Goal: Transaction & Acquisition: Register for event/course

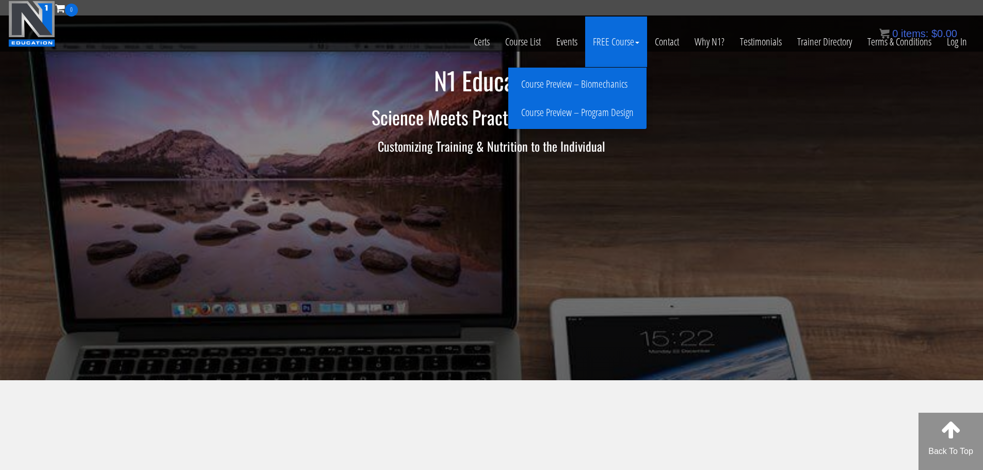
click at [611, 111] on link "Course Preview – Program Design" at bounding box center [577, 113] width 133 height 18
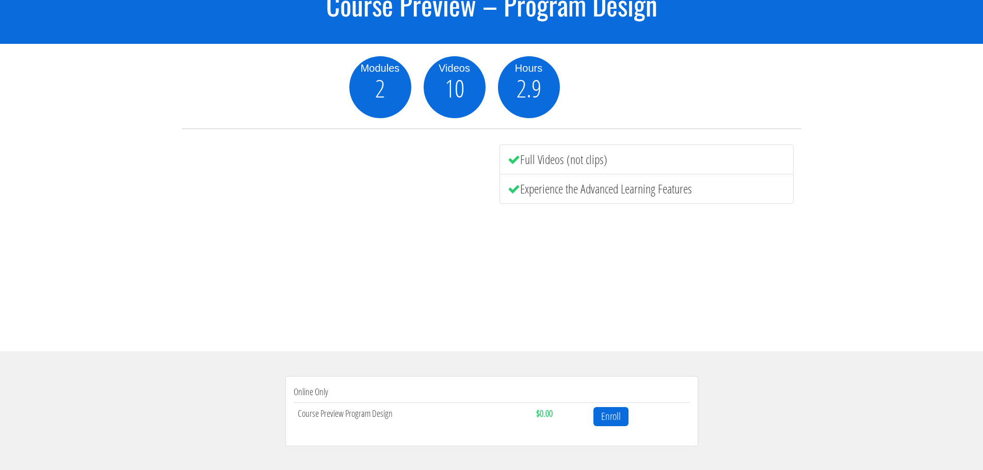
scroll to position [155, 0]
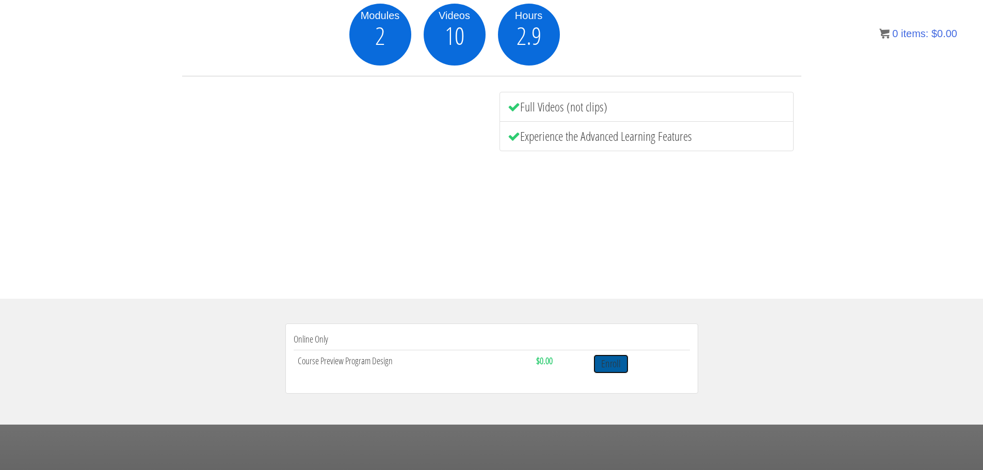
click at [615, 365] on link "Enroll" at bounding box center [611, 364] width 35 height 19
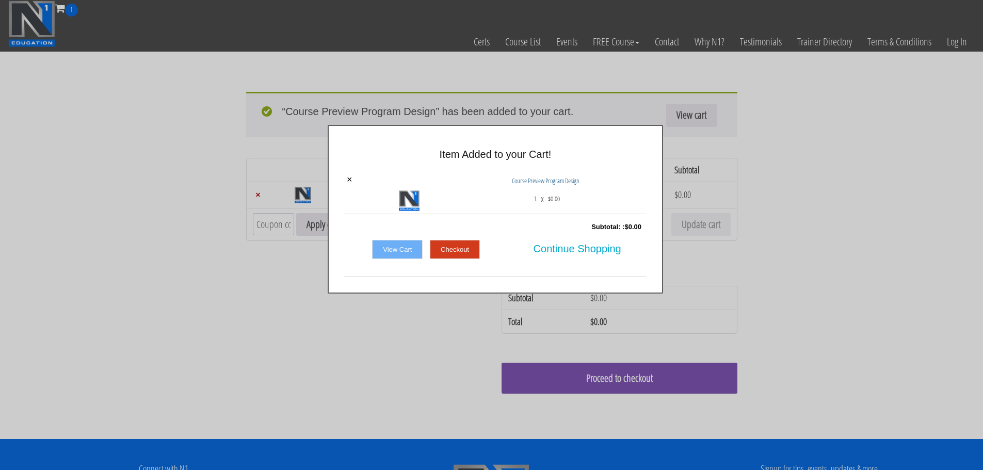
click at [456, 248] on link "Checkout" at bounding box center [455, 250] width 50 height 20
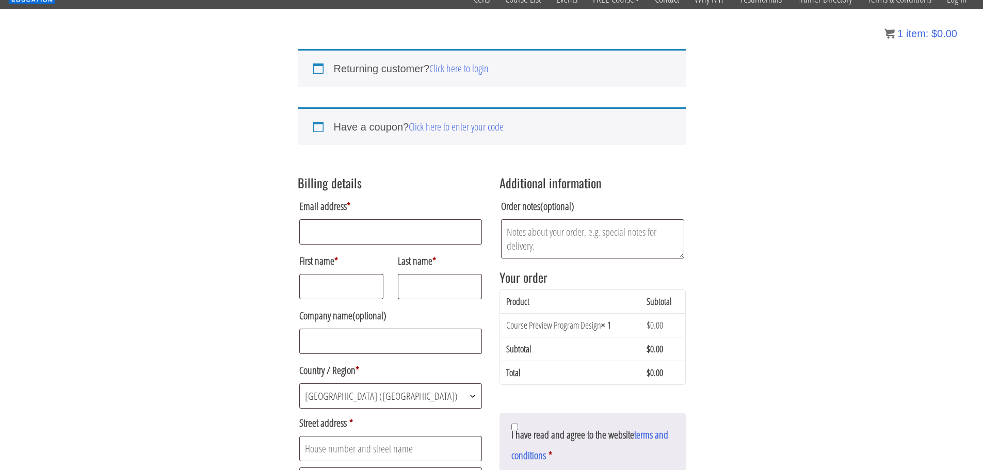
scroll to position [3, 0]
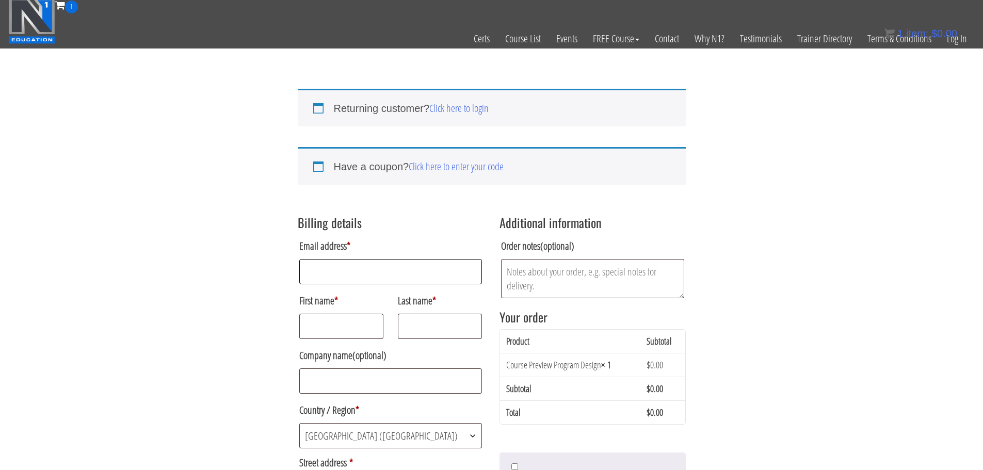
click at [358, 278] on input "Email address *" at bounding box center [390, 271] width 183 height 25
type input "itsadamkay@gmail.com"
type input "Adam"
type input "Kay"
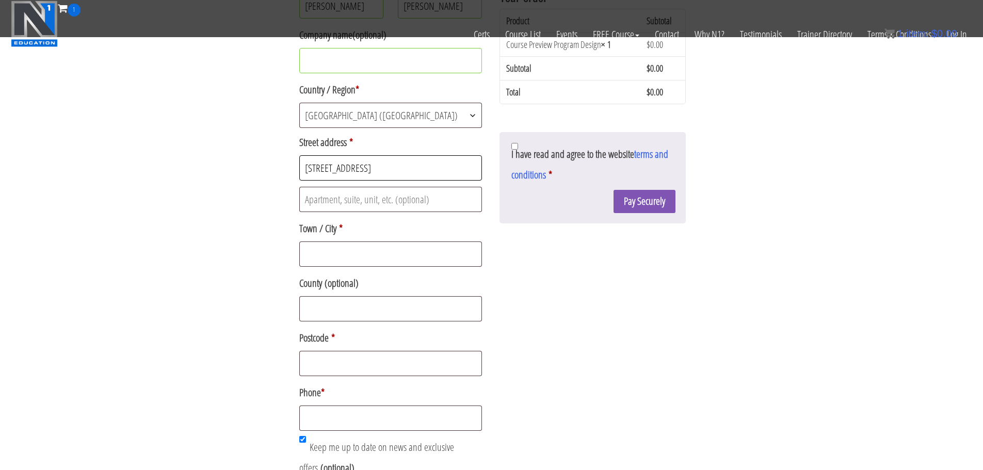
type input "13 Birch Farm Avenue"
type input "Sheffield"
type input "S8 8GH"
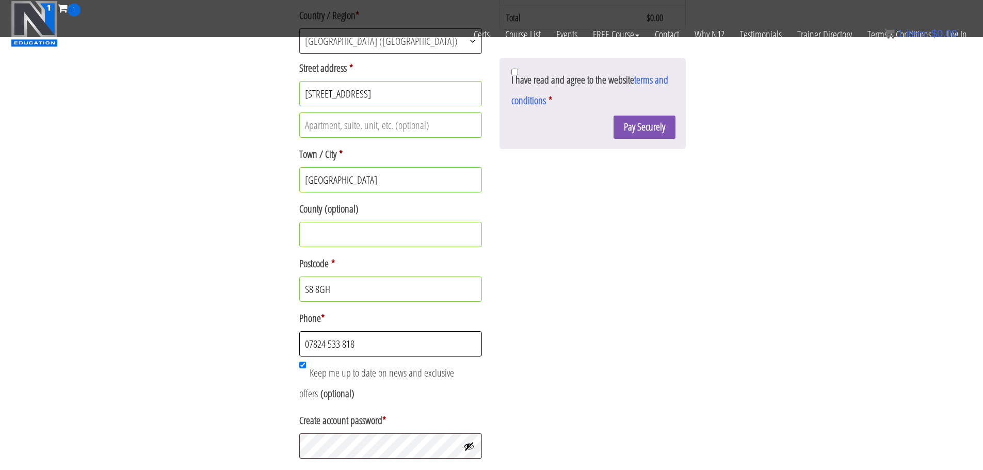
scroll to position [411, 0]
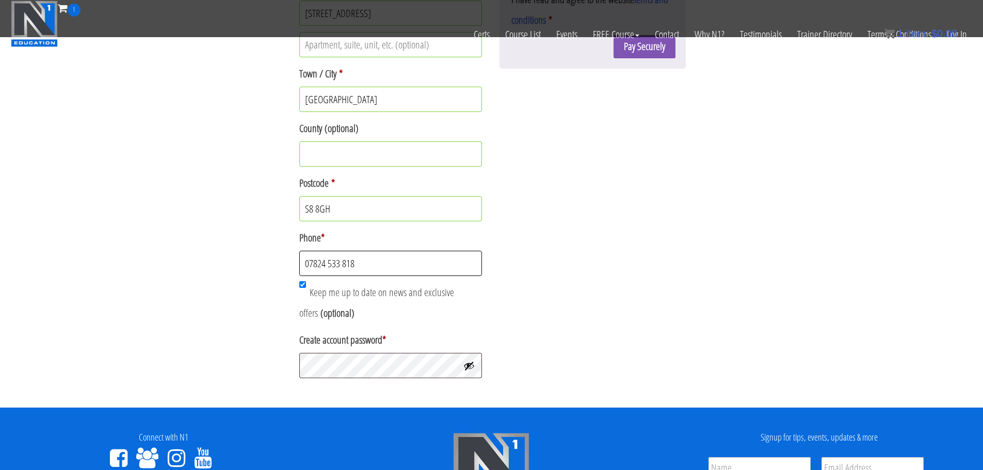
type input "07824 533 818"
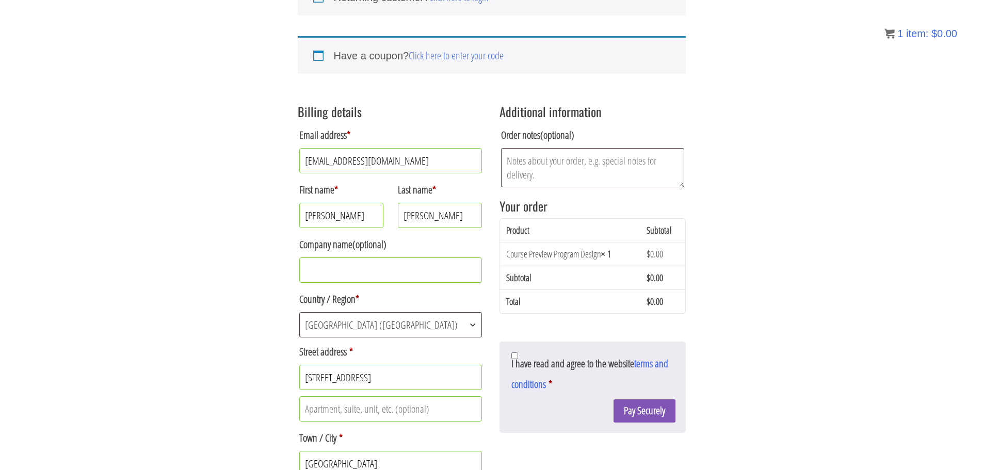
scroll to position [116, 0]
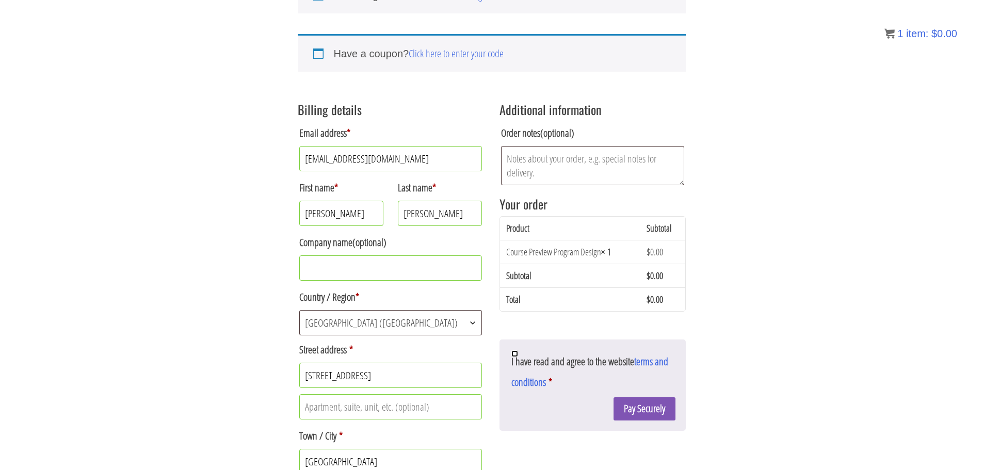
click at [514, 356] on input "I have read and agree to the website terms and conditions *" at bounding box center [514, 353] width 7 height 7
checkbox input "true"
click at [659, 405] on button "Pay Securely" at bounding box center [645, 408] width 62 height 23
